Goal: Find specific page/section: Find specific page/section

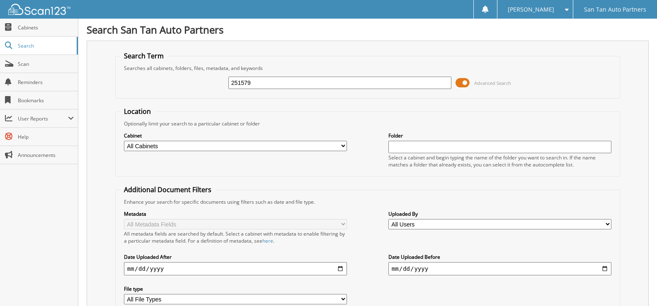
type input "251579"
click at [29, 64] on span "Scan" at bounding box center [46, 64] width 56 height 7
